Goal: Information Seeking & Learning: Find specific fact

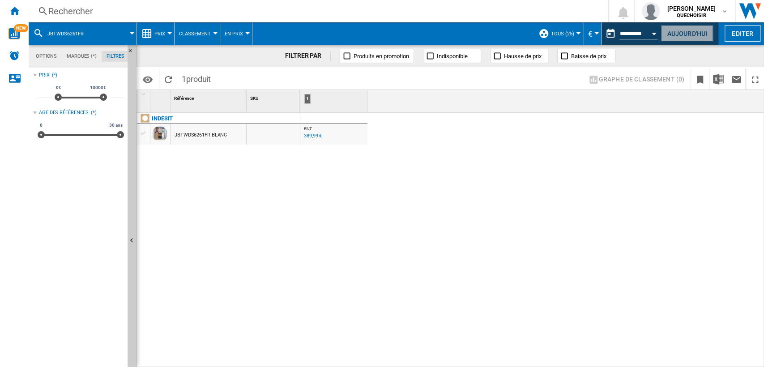
click at [678, 34] on button "Aujourd'hui" at bounding box center [687, 33] width 52 height 17
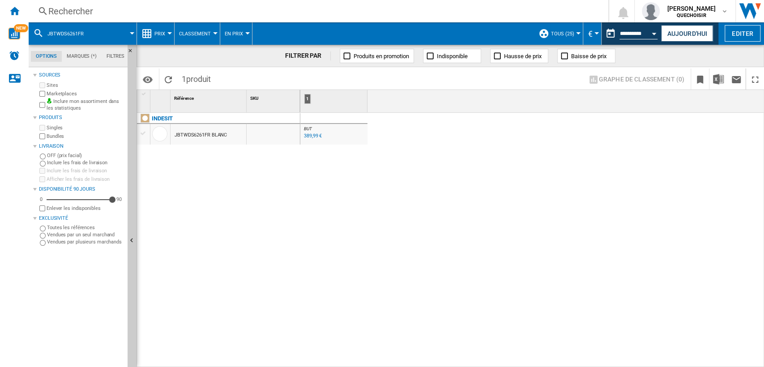
click at [155, 10] on div "Rechercher" at bounding box center [316, 11] width 537 height 13
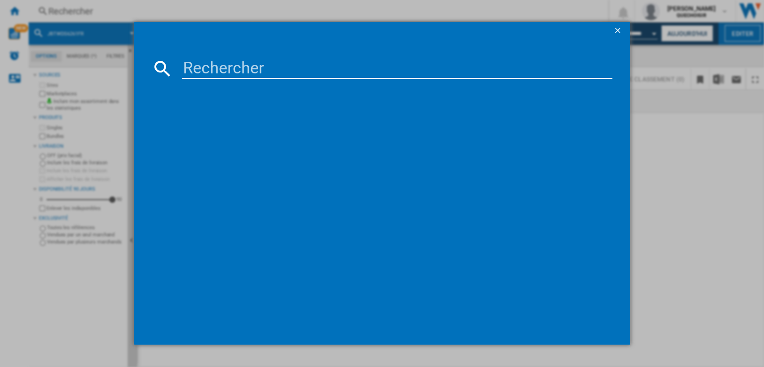
click at [239, 73] on input at bounding box center [397, 68] width 431 height 21
paste input "RH9CD9"
type input "RH9CD9"
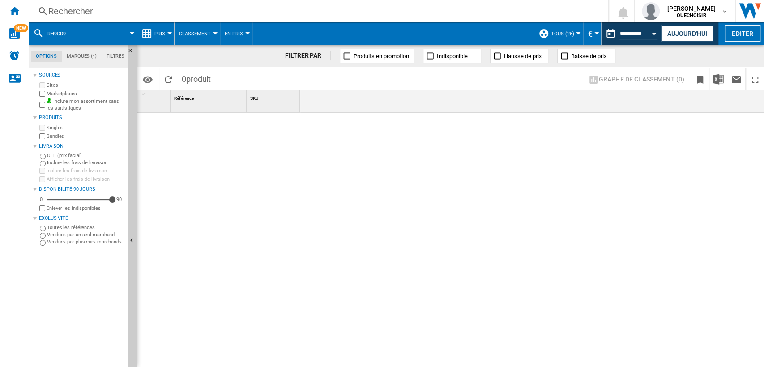
click at [299, 9] on div "Rechercher" at bounding box center [316, 11] width 537 height 13
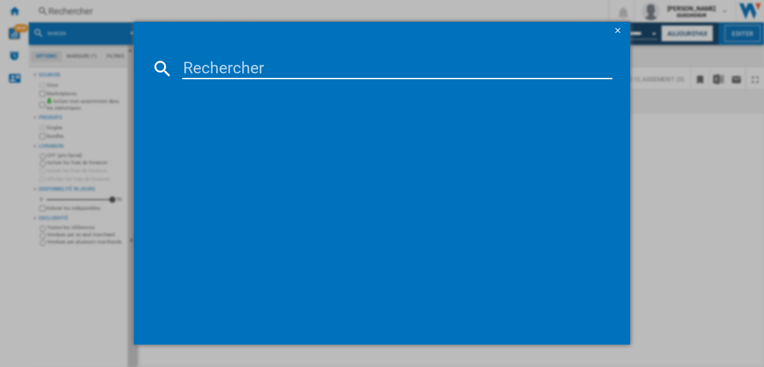
type input "MBP A540"
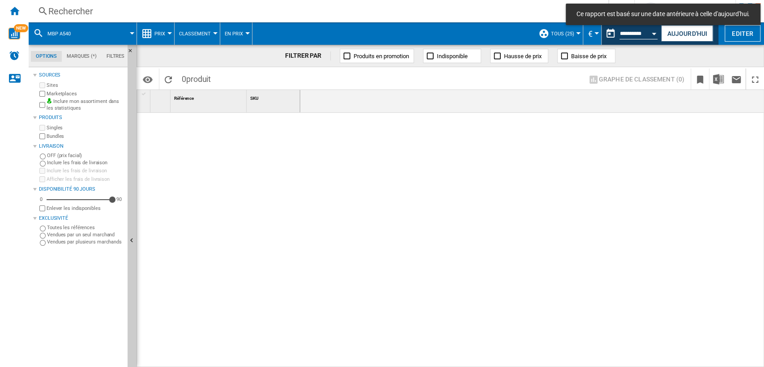
click at [192, 6] on div "Rechercher" at bounding box center [316, 11] width 537 height 13
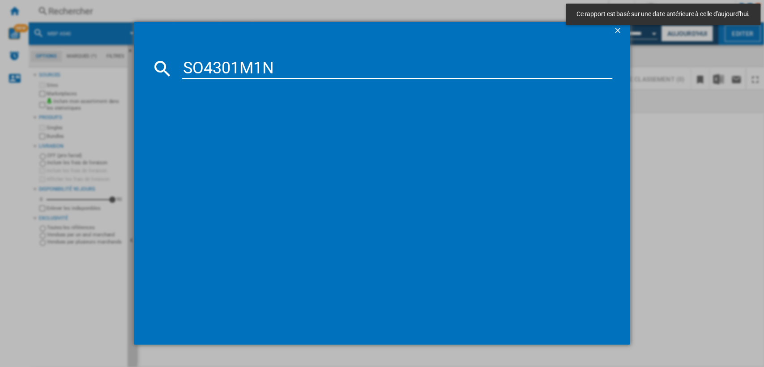
type input "SO4301M1N"
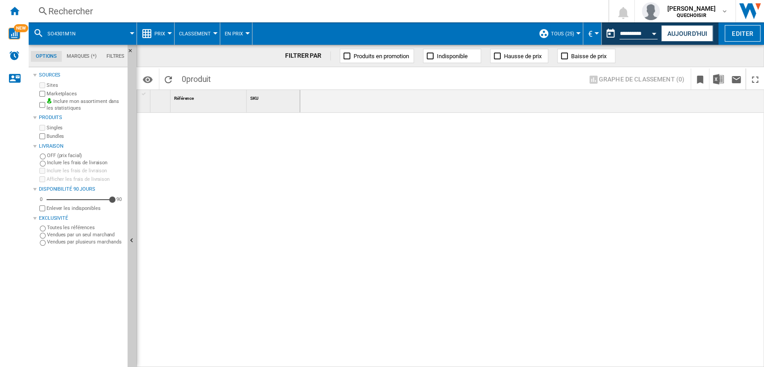
click at [218, 14] on div "Rechercher" at bounding box center [316, 11] width 537 height 13
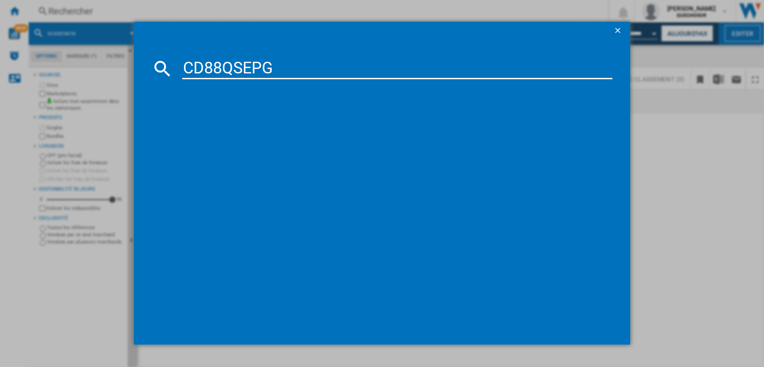
type input "CD88QSEPG"
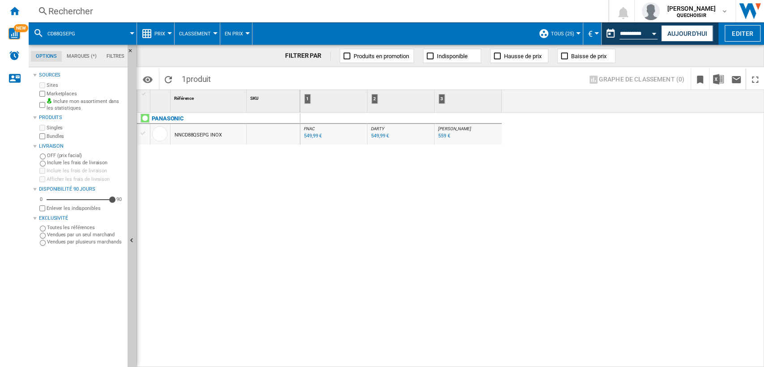
click at [306, 9] on div "Rechercher" at bounding box center [316, 11] width 537 height 13
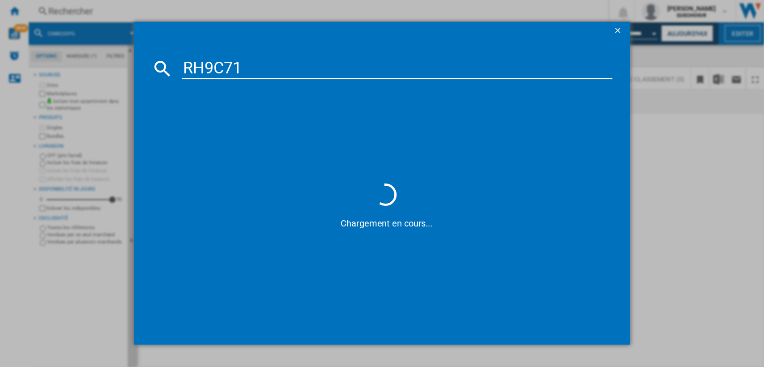
type input "RH9C7"
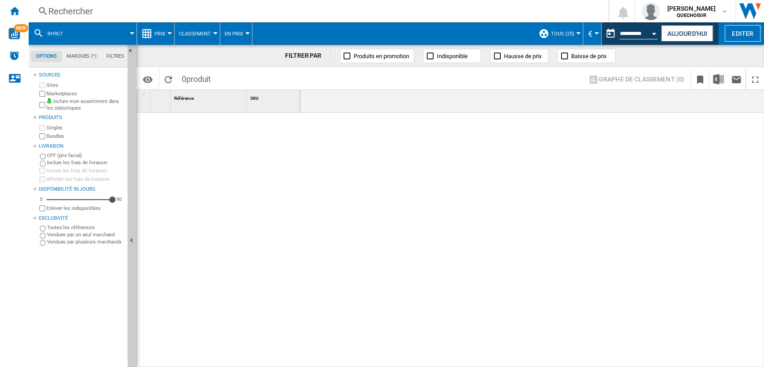
click at [299, 10] on div "Rechercher" at bounding box center [316, 11] width 537 height 13
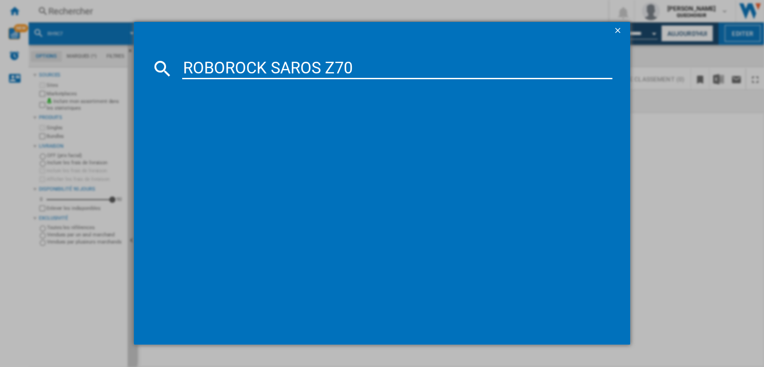
type input "ROBOROCK SAROS Z70"
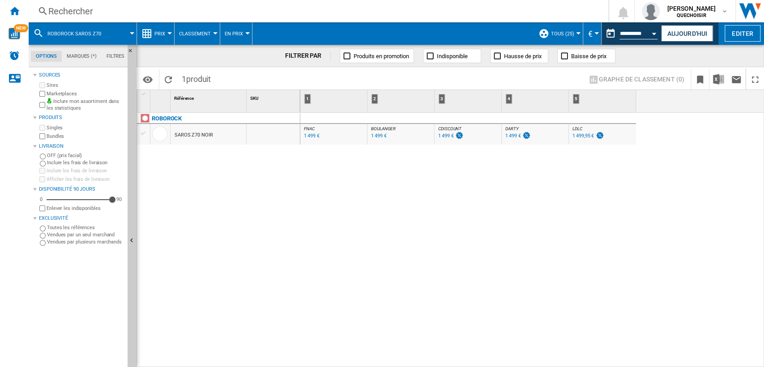
click at [208, 13] on div "Rechercher" at bounding box center [316, 11] width 537 height 13
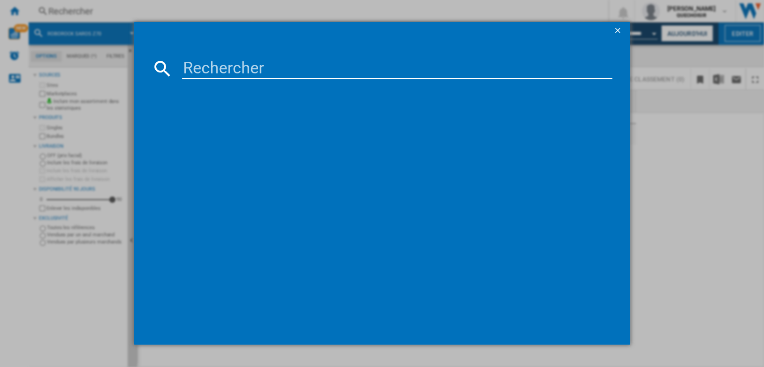
click at [241, 65] on input at bounding box center [397, 68] width 431 height 21
drag, startPoint x: 201, startPoint y: 66, endPoint x: 210, endPoint y: 67, distance: 9.0
click at [210, 67] on input "WWA120WCS" at bounding box center [397, 68] width 431 height 21
click at [220, 69] on input "W A120WCS" at bounding box center [397, 68] width 431 height 21
drag, startPoint x: 236, startPoint y: 68, endPoint x: 241, endPoint y: 67, distance: 5.1
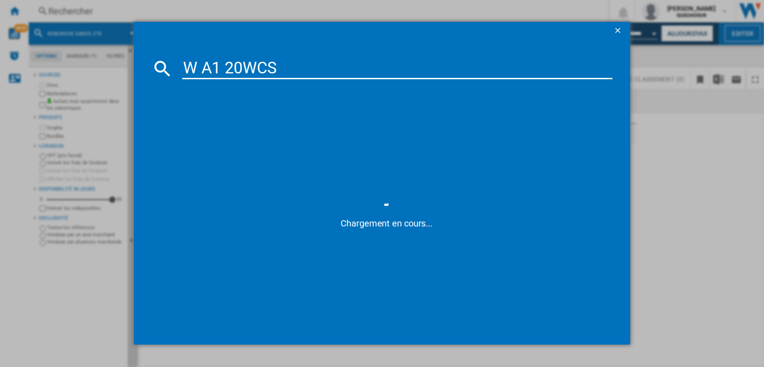
click at [241, 67] on input "W A1 20WCS" at bounding box center [397, 68] width 431 height 21
type input "miele W A1 2"
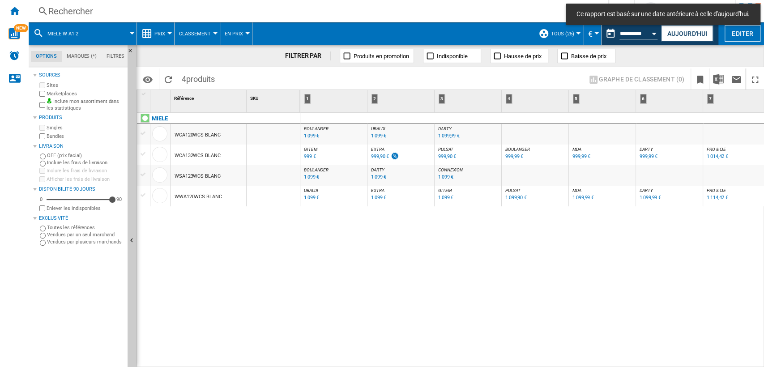
click at [196, 135] on div "WCA120WCS BLANC" at bounding box center [198, 135] width 46 height 21
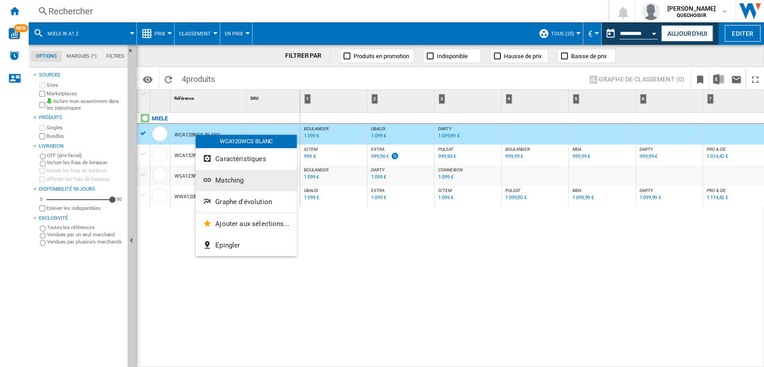
click at [244, 182] on button "Matching" at bounding box center [246, 180] width 101 height 21
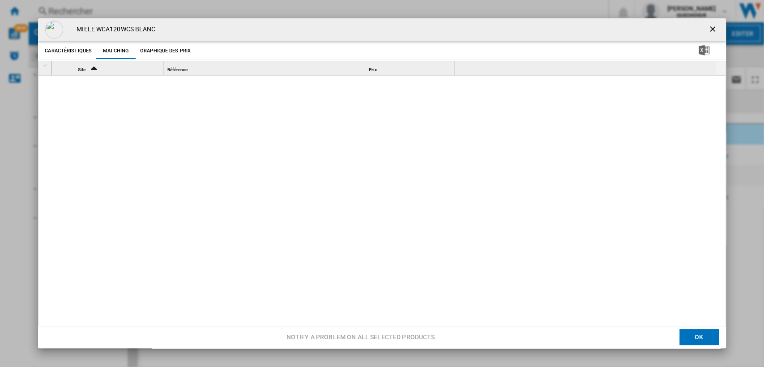
click at [62, 49] on button "Caractéristiques" at bounding box center [68, 51] width 51 height 16
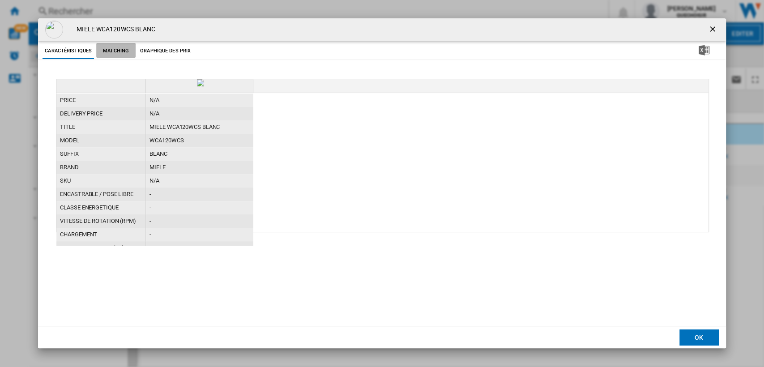
click at [110, 52] on button "Matching" at bounding box center [115, 51] width 39 height 16
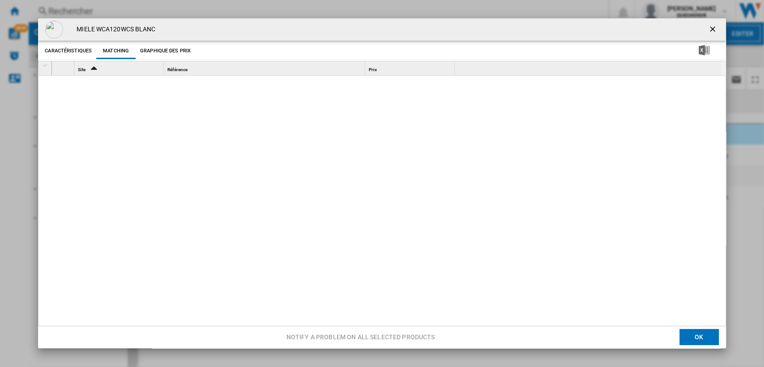
click at [708, 32] on ng-md-icon "getI18NText('BUTTONS.CLOSE_DIALOG')" at bounding box center [713, 30] width 11 height 11
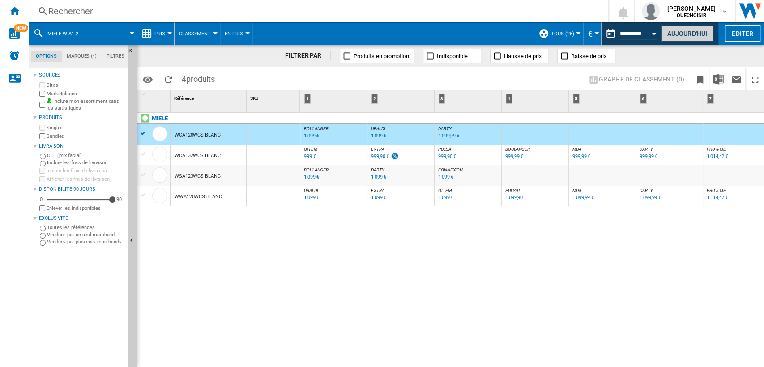
click at [676, 30] on button "Aujourd'hui" at bounding box center [687, 33] width 52 height 17
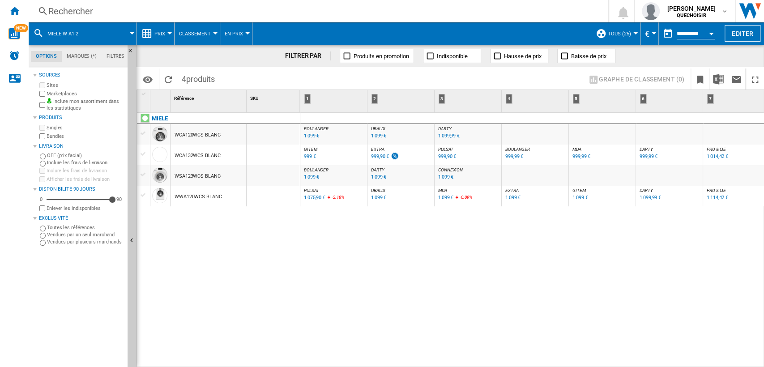
click at [205, 134] on div "WCA120WCS BLANC" at bounding box center [198, 135] width 46 height 21
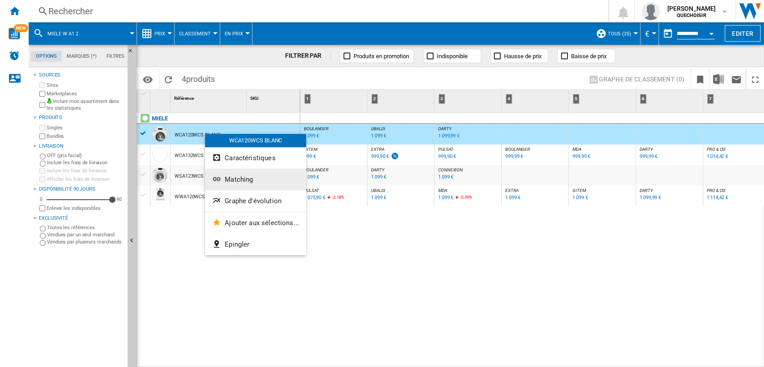
click at [235, 175] on span "Matching" at bounding box center [239, 179] width 28 height 8
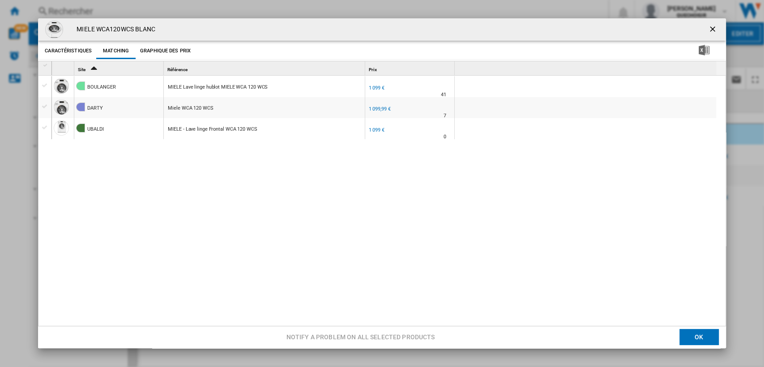
click at [708, 26] on ng-md-icon "getI18NText('BUTTONS.CLOSE_DIALOG')" at bounding box center [713, 30] width 11 height 11
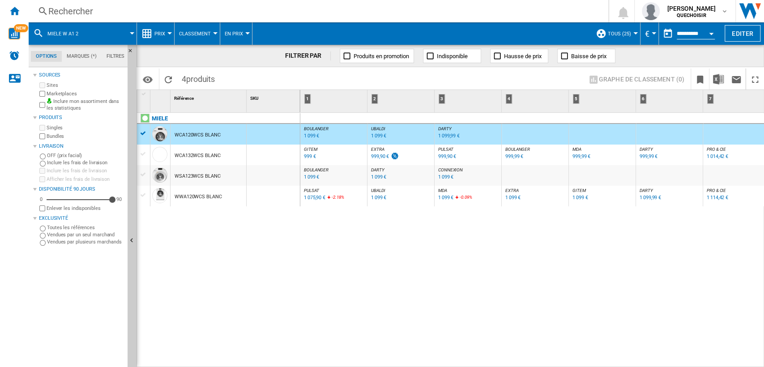
click at [187, 198] on div "WWA120WCS BLANC" at bounding box center [198, 197] width 47 height 21
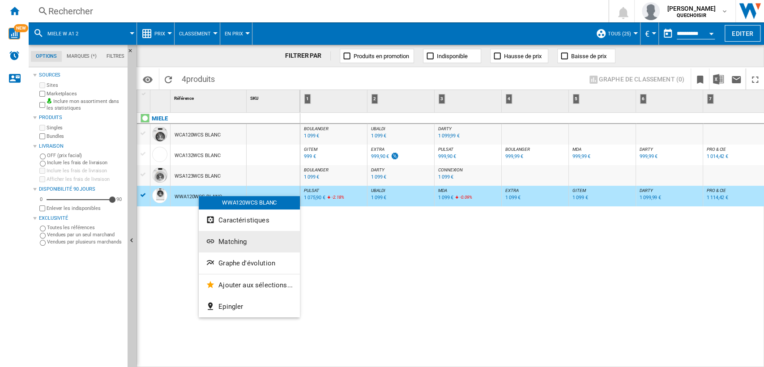
click at [242, 244] on span "Matching" at bounding box center [232, 242] width 28 height 8
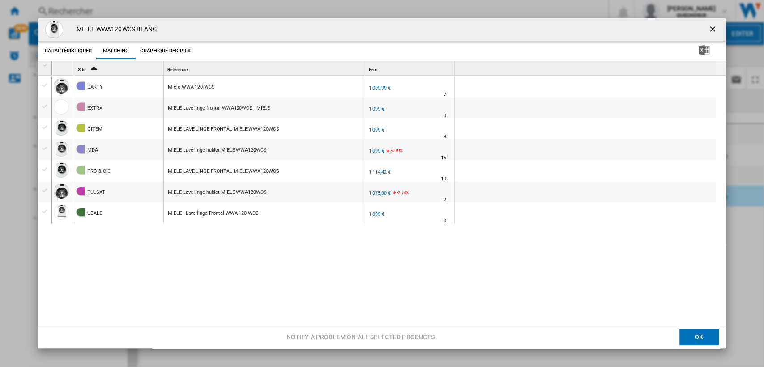
click at [246, 284] on div "DARTY Miele WWA 120 WCS FR DARTY -1.0 % 1 099,99 € % N/A 7 FR DARTY EXTRA MIELE…" at bounding box center [386, 202] width 669 height 252
click at [710, 27] on ng-md-icon "getI18NText('BUTTONS.CLOSE_DIALOG')" at bounding box center [713, 30] width 11 height 11
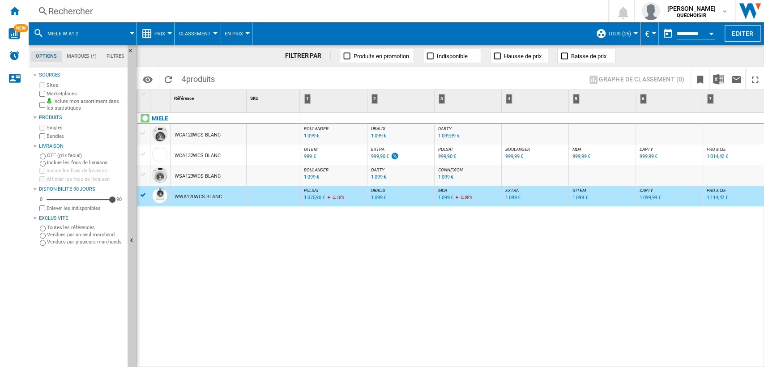
click at [146, 8] on div "Rechercher" at bounding box center [316, 11] width 537 height 13
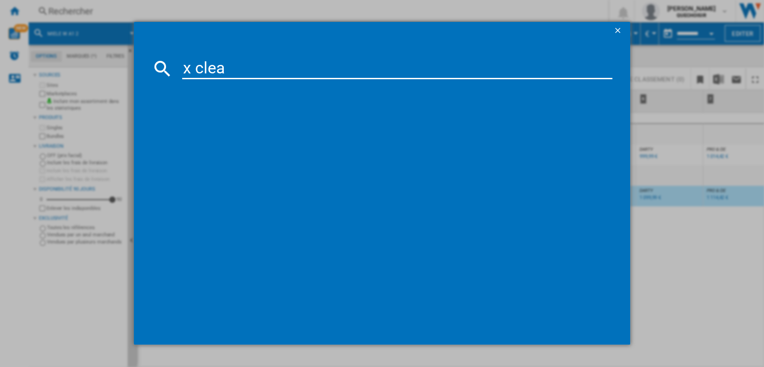
type input "x clean"
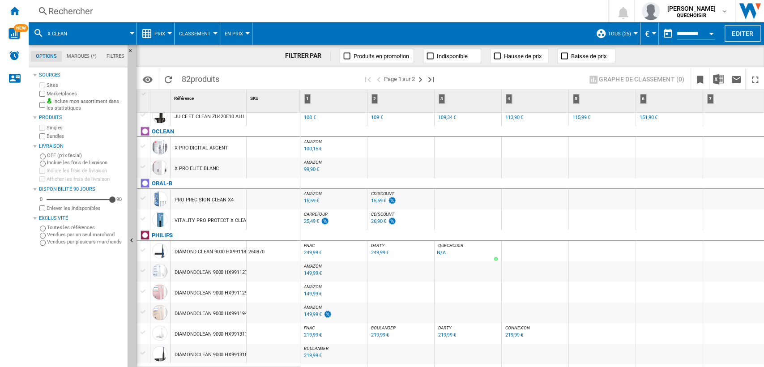
scroll to position [905, 0]
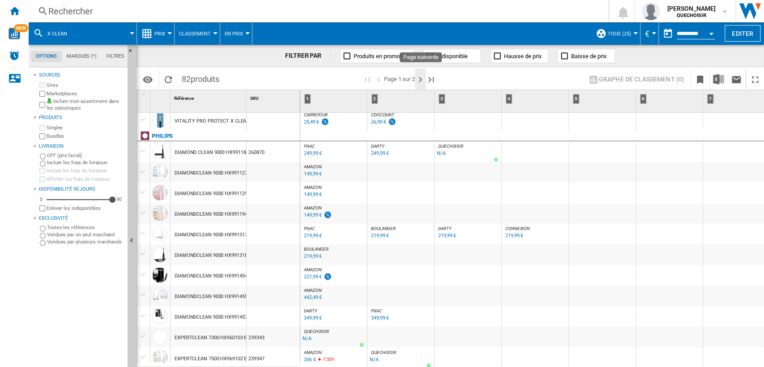
click at [418, 84] on ng-md-icon "Page suivante" at bounding box center [420, 79] width 11 height 11
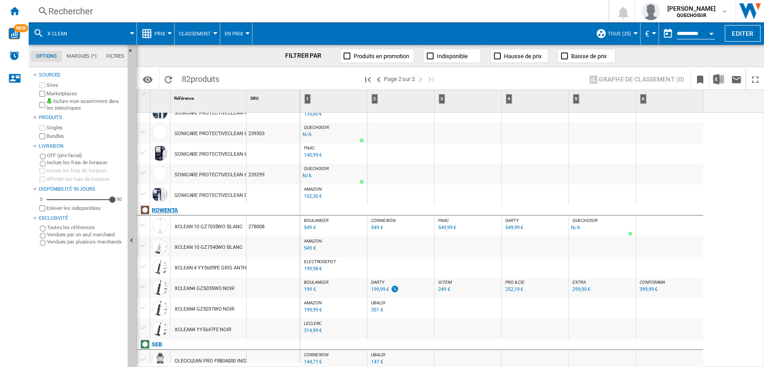
click at [167, 209] on div "ROWENTA" at bounding box center [165, 210] width 26 height 11
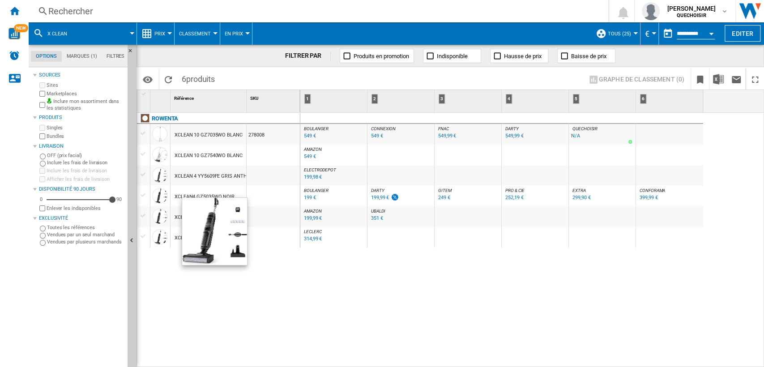
click at [330, 296] on div "BOULANGER : FR BOULANGER -1.0 % 549 € % N/A BOULANGER : FR BOULANGER CONNEXION …" at bounding box center [532, 240] width 464 height 255
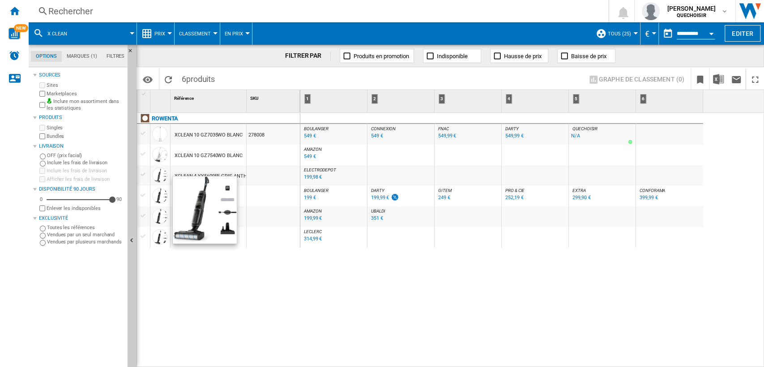
click at [424, 248] on div "BOULANGER : FR BOULANGER -1.0 % 549 € % N/A BOULANGER : FR BOULANGER CONNEXION …" at bounding box center [532, 240] width 464 height 255
click at [139, 195] on div at bounding box center [143, 195] width 9 height 8
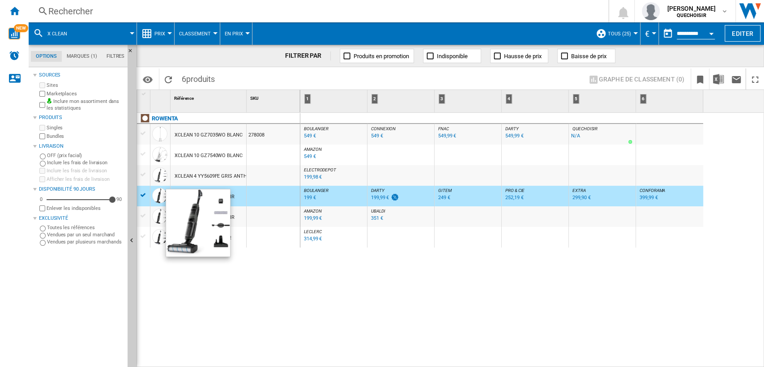
click at [480, 263] on div "BOULANGER : FR BOULANGER -1.0 % 549 € % N/A BOULANGER : FR BOULANGER CONNEXION …" at bounding box center [532, 240] width 464 height 255
